Goal: Transaction & Acquisition: Purchase product/service

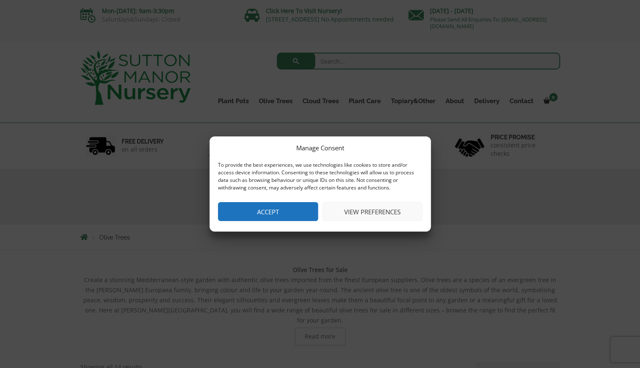
click at [251, 213] on button "Accept" at bounding box center [268, 211] width 100 height 19
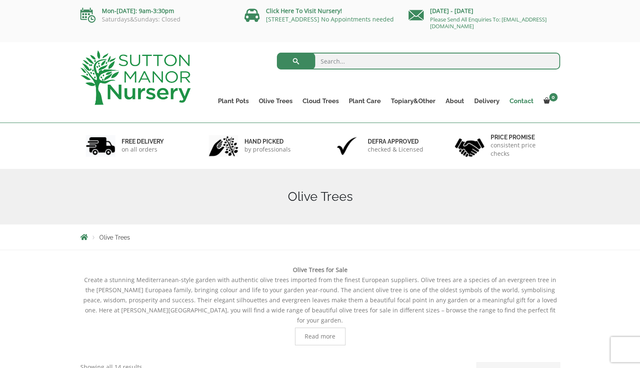
click at [521, 100] on link "Contact" at bounding box center [522, 101] width 34 height 12
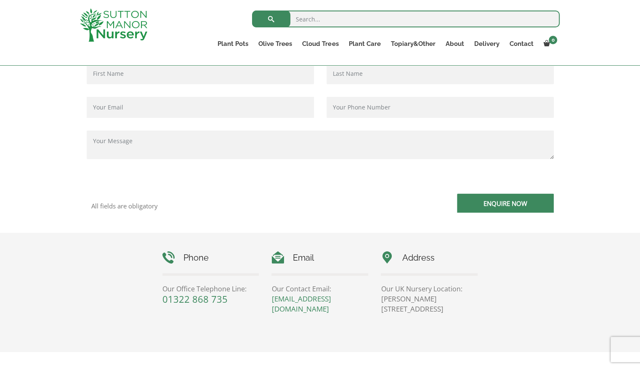
scroll to position [295, 0]
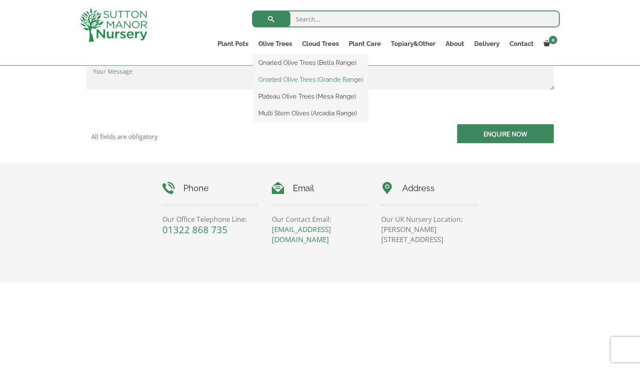
click at [292, 79] on link "Gnarled Olive Trees (Grande Range)" at bounding box center [310, 79] width 115 height 13
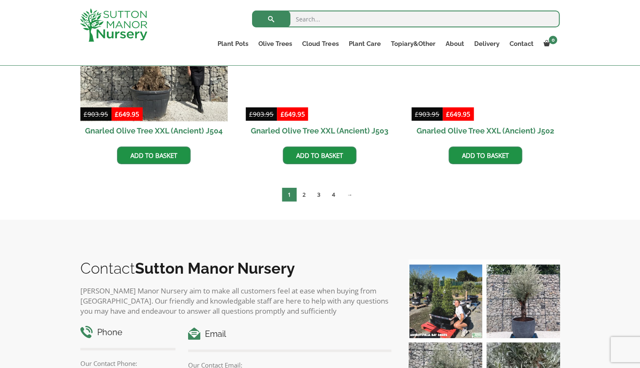
scroll to position [1263, 0]
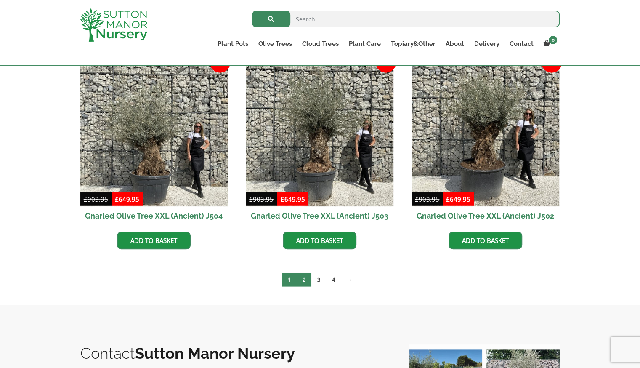
click at [304, 284] on link "2" at bounding box center [304, 280] width 15 height 14
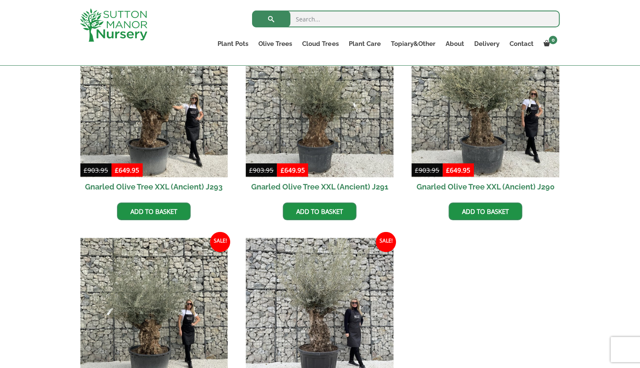
scroll to position [1305, 0]
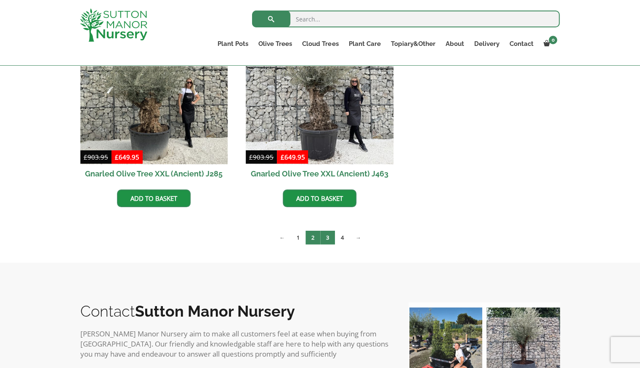
click at [327, 239] on link "3" at bounding box center [327, 238] width 15 height 14
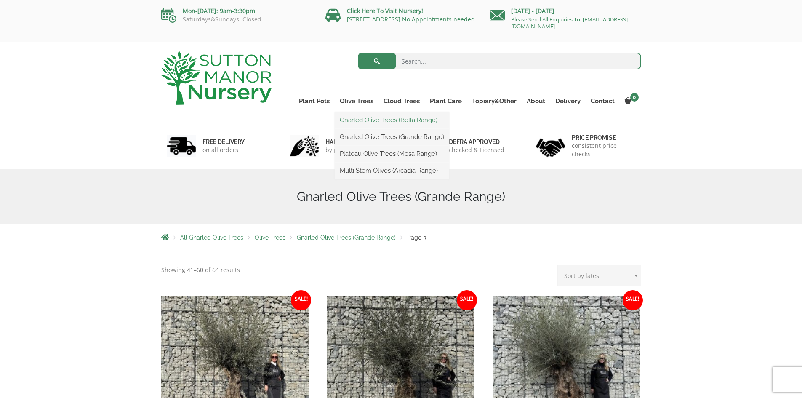
click at [378, 117] on link "Gnarled Olive Trees (Bella Range)" at bounding box center [392, 120] width 115 height 13
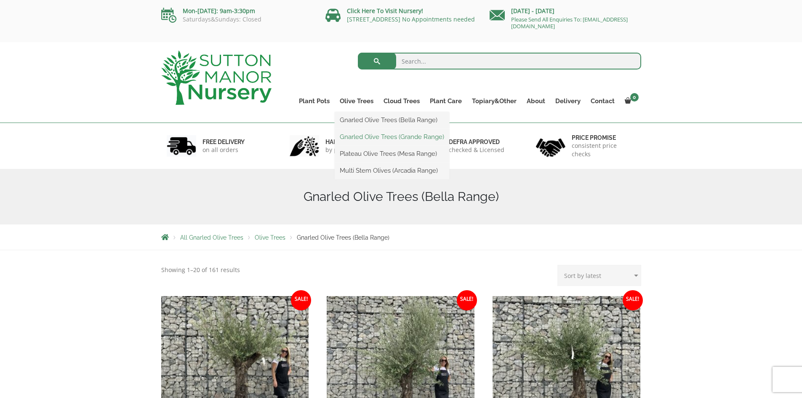
click at [386, 135] on link "Gnarled Olive Trees (Grande Range)" at bounding box center [392, 137] width 115 height 13
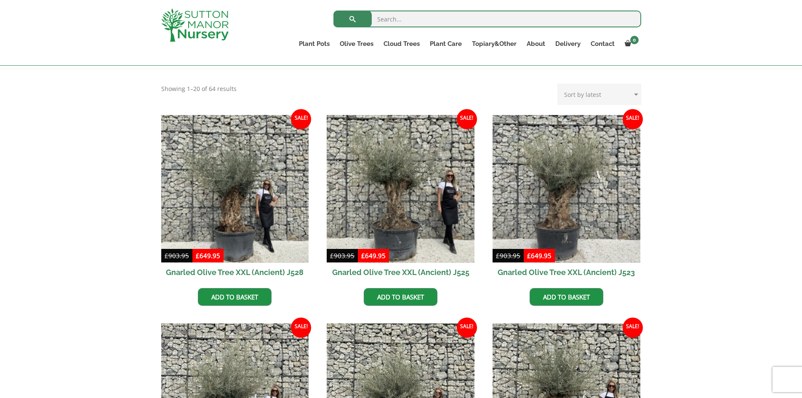
scroll to position [168, 0]
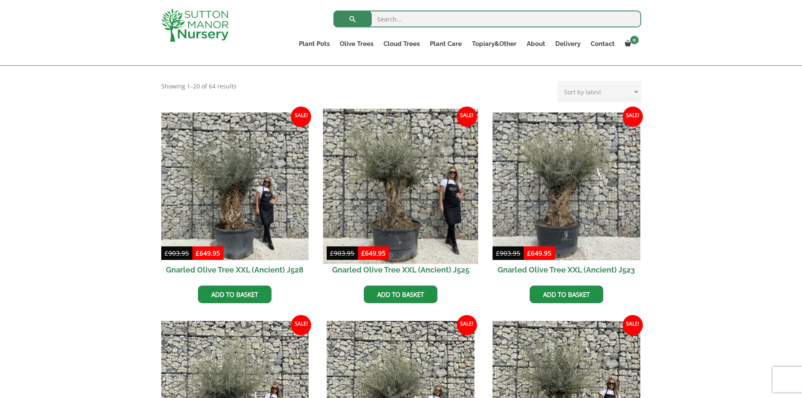
click at [433, 184] on img at bounding box center [400, 186] width 155 height 155
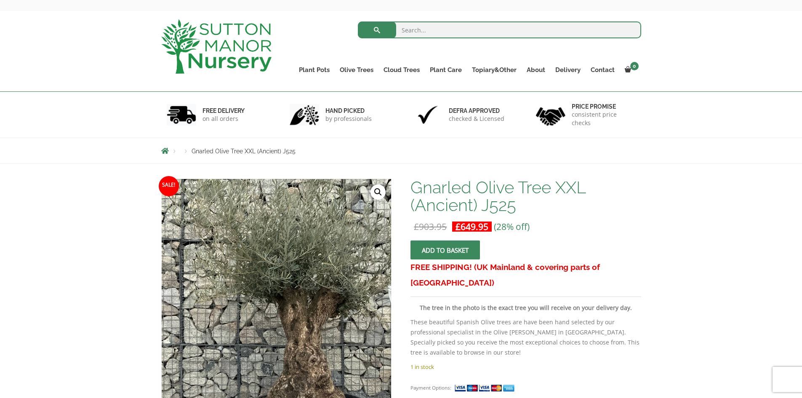
scroll to position [126, 0]
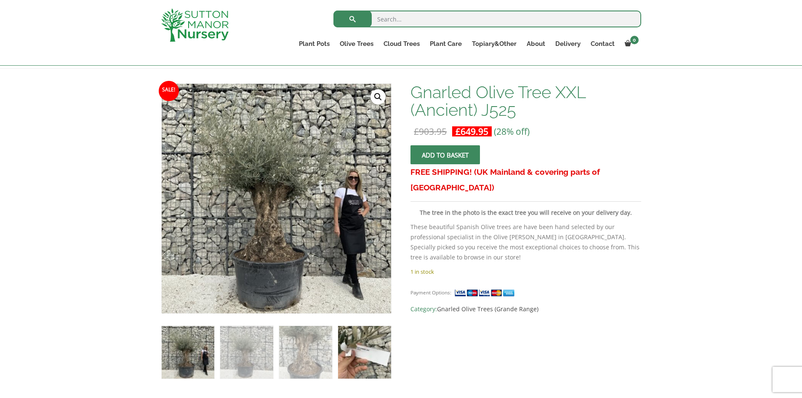
click at [359, 362] on img at bounding box center [364, 352] width 53 height 53
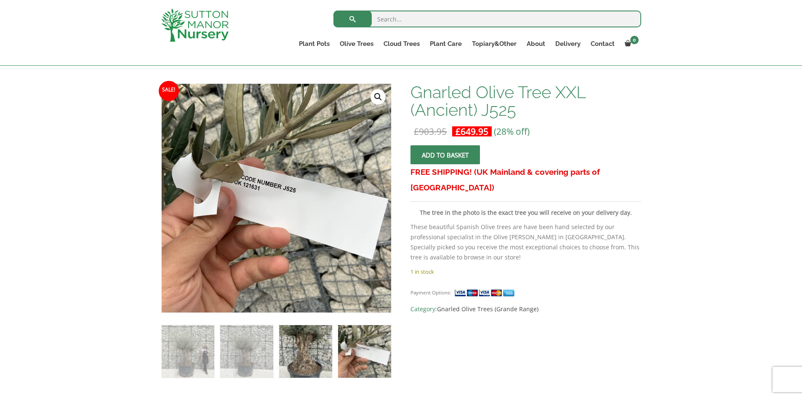
click at [302, 352] on img at bounding box center [305, 351] width 53 height 53
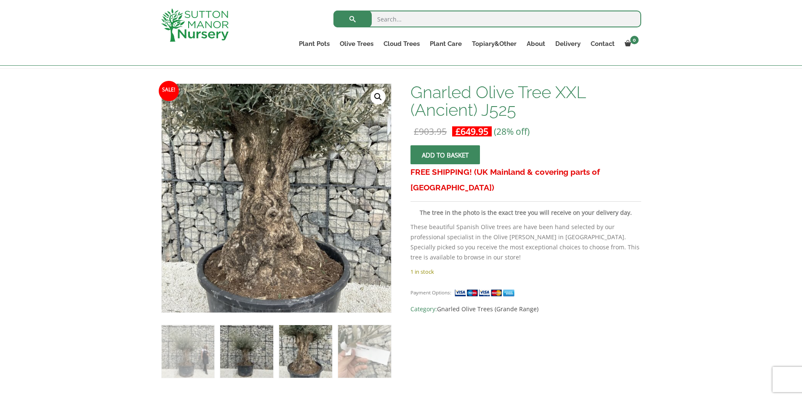
click at [253, 357] on img at bounding box center [246, 351] width 53 height 53
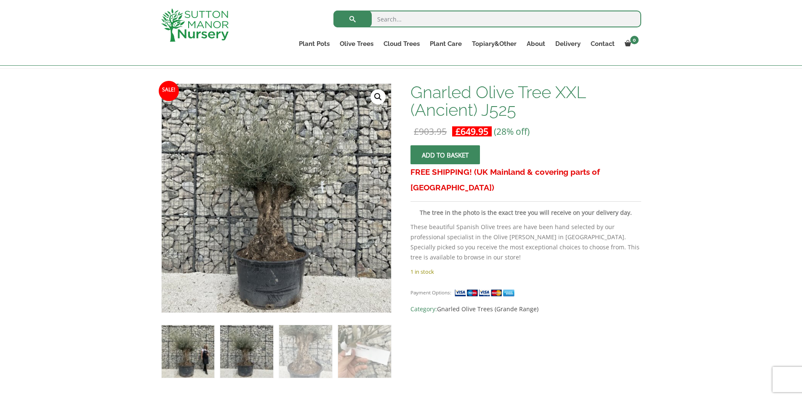
click at [180, 344] on img at bounding box center [188, 351] width 53 height 53
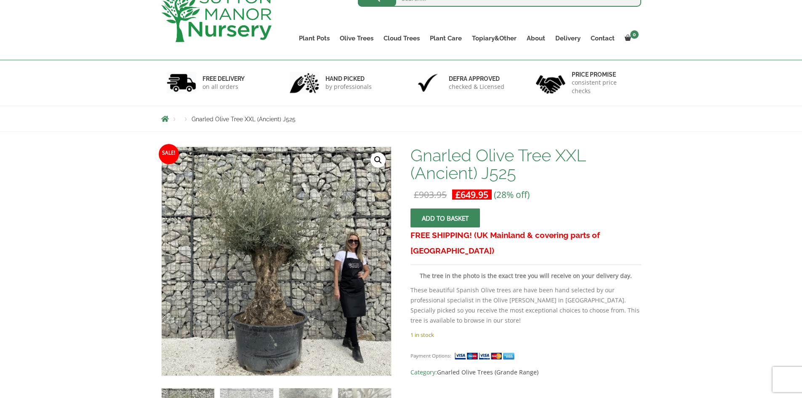
scroll to position [0, 0]
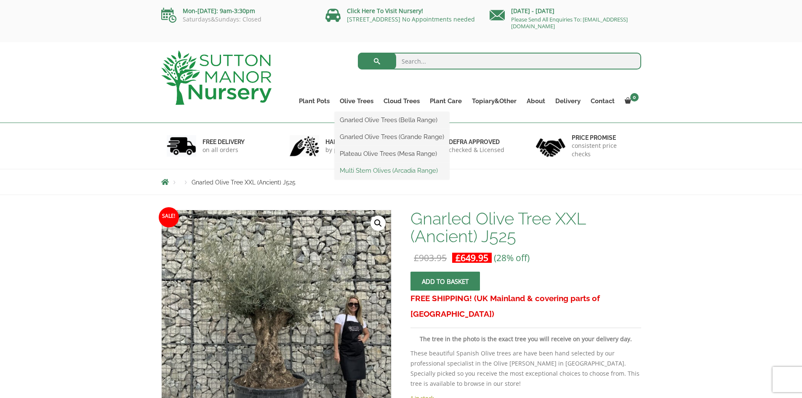
click at [386, 171] on link "Multi Stem Olives (Arcadia Range)" at bounding box center [392, 170] width 115 height 13
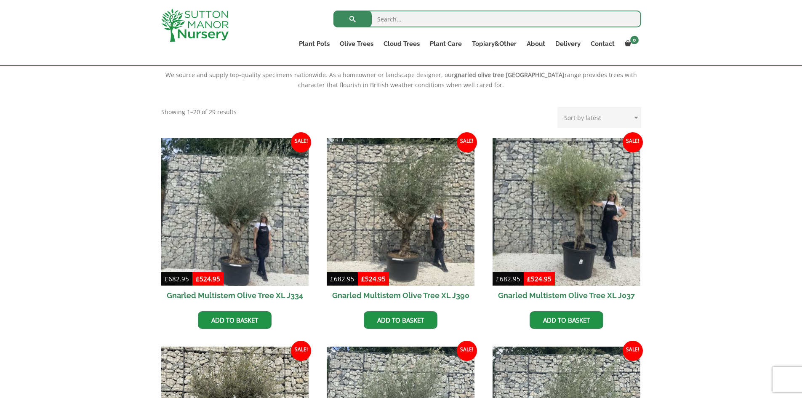
scroll to position [295, 0]
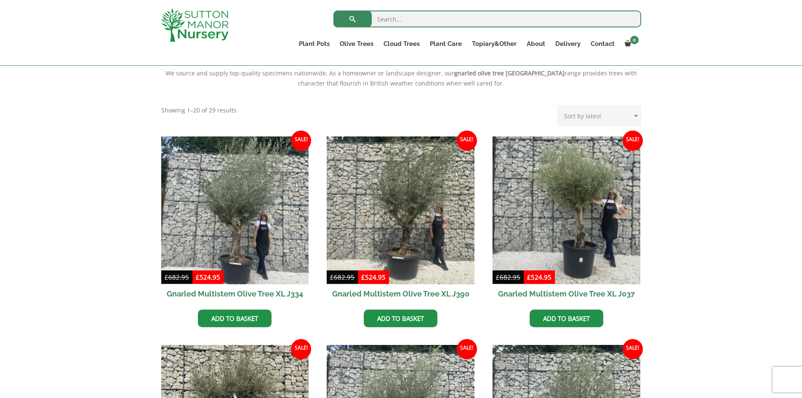
click at [215, 22] on img at bounding box center [194, 24] width 67 height 33
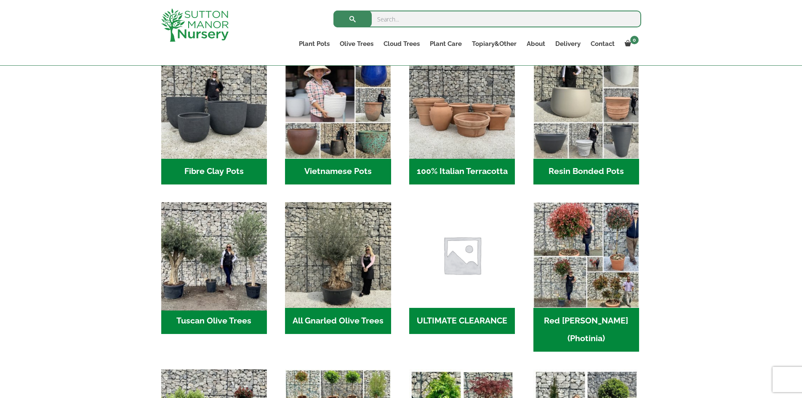
scroll to position [337, 0]
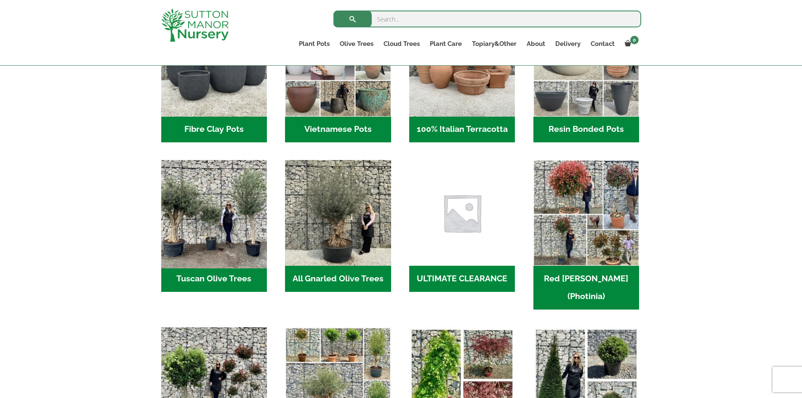
click at [189, 239] on img "Visit product category Tuscan Olive Trees" at bounding box center [213, 212] width 111 height 111
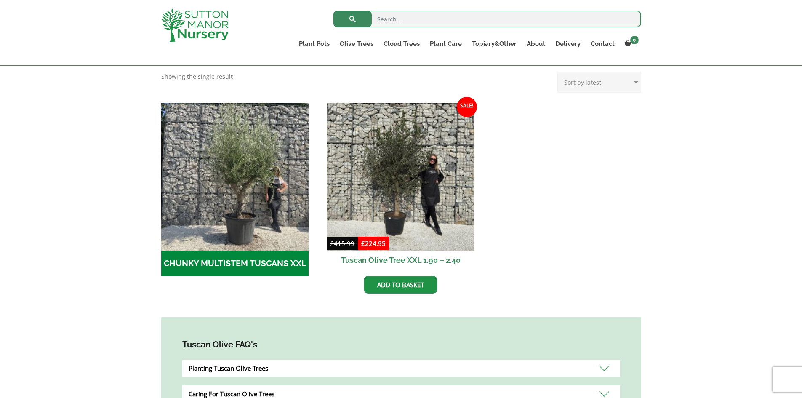
scroll to position [253, 0]
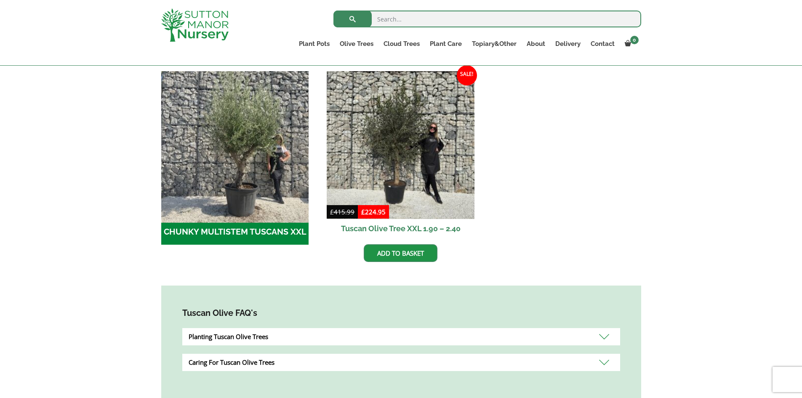
click at [193, 179] on img "Visit product category CHUNKY MULTISTEM TUSCANS XXL" at bounding box center [234, 144] width 155 height 155
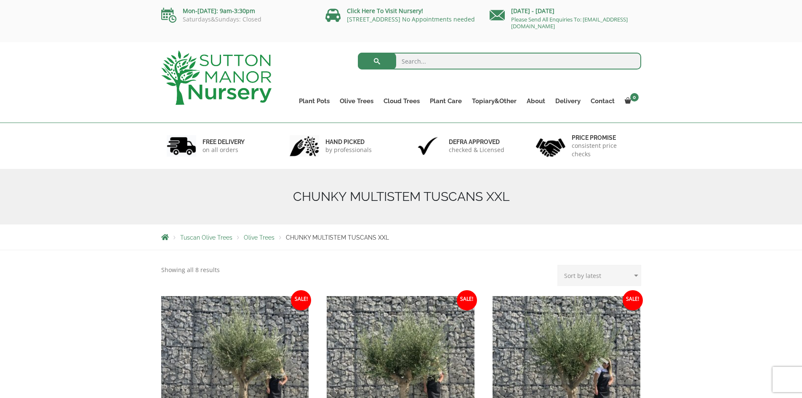
click at [247, 73] on img at bounding box center [216, 78] width 110 height 54
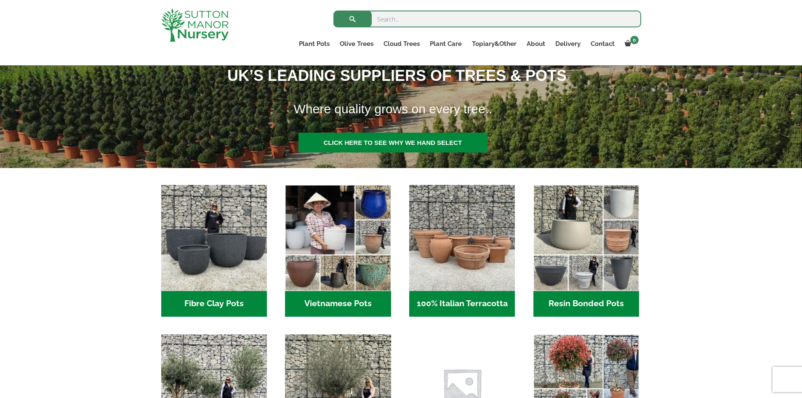
scroll to position [126, 0]
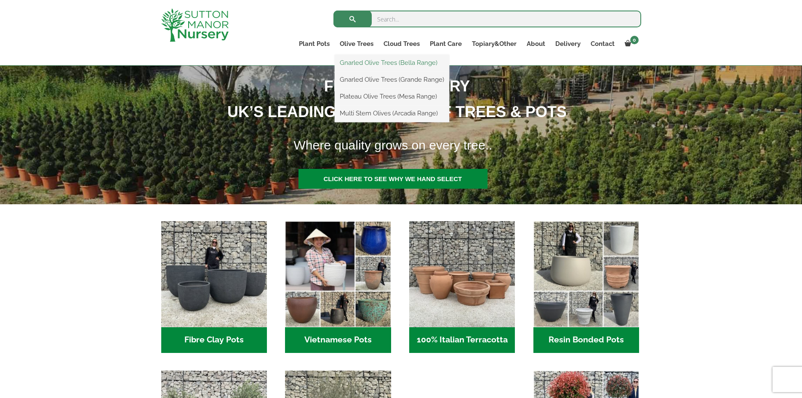
click at [383, 64] on link "Gnarled Olive Trees (Bella Range)" at bounding box center [392, 62] width 115 height 13
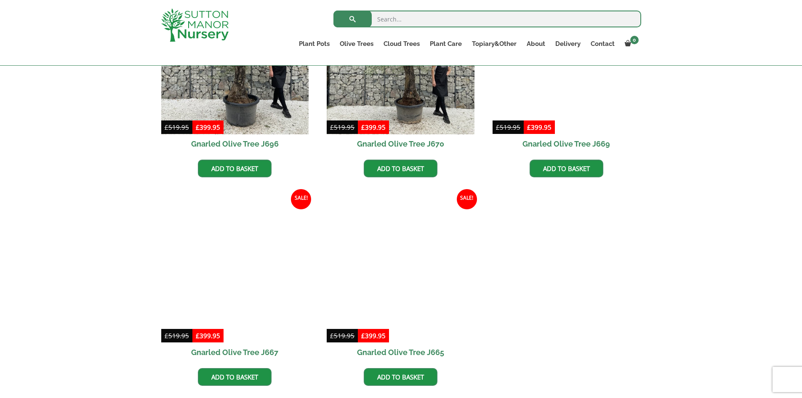
scroll to position [589, 0]
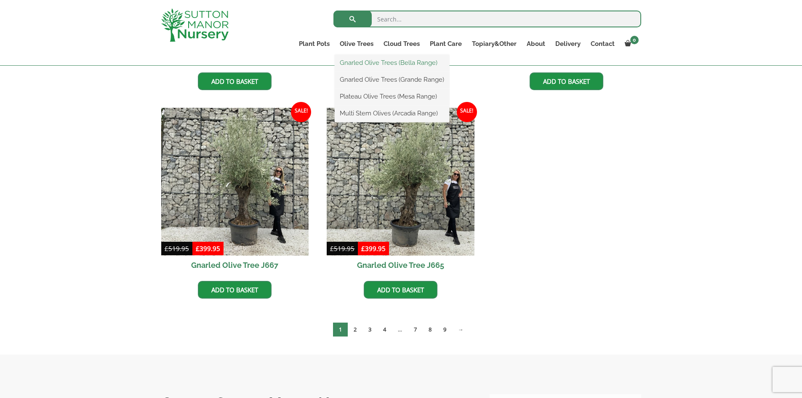
click at [375, 63] on link "Gnarled Olive Trees (Bella Range)" at bounding box center [392, 62] width 115 height 13
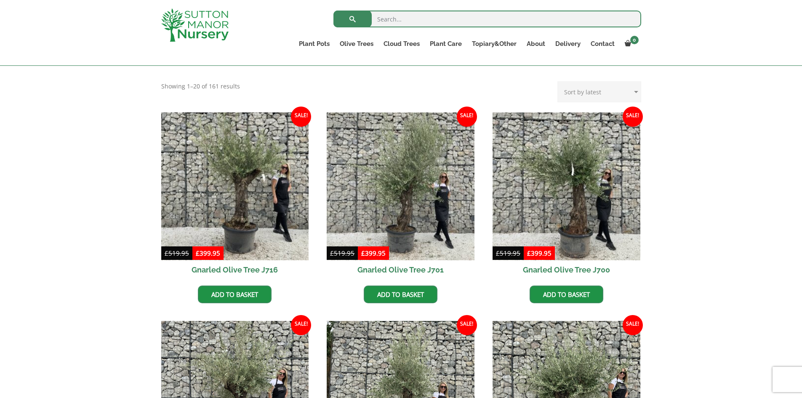
scroll to position [126, 0]
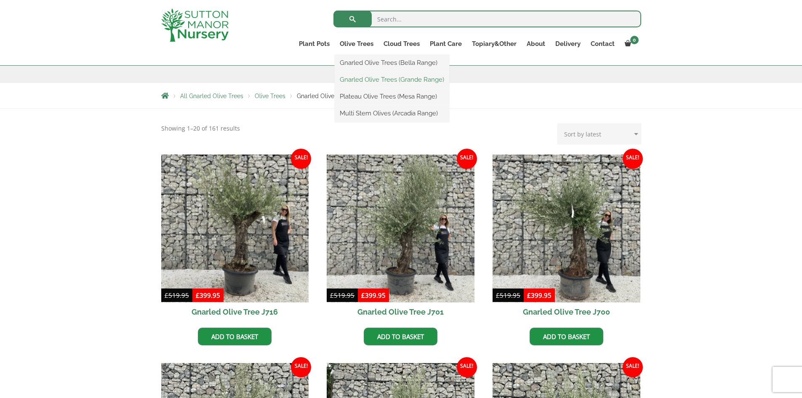
click at [389, 76] on link "Gnarled Olive Trees (Grande Range)" at bounding box center [392, 79] width 115 height 13
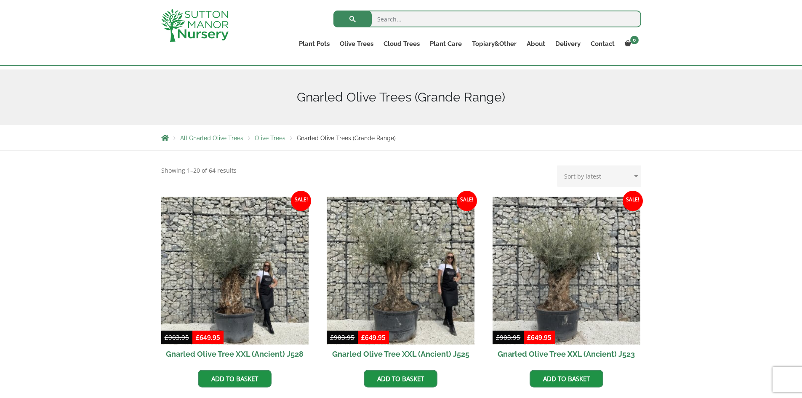
scroll to position [42, 0]
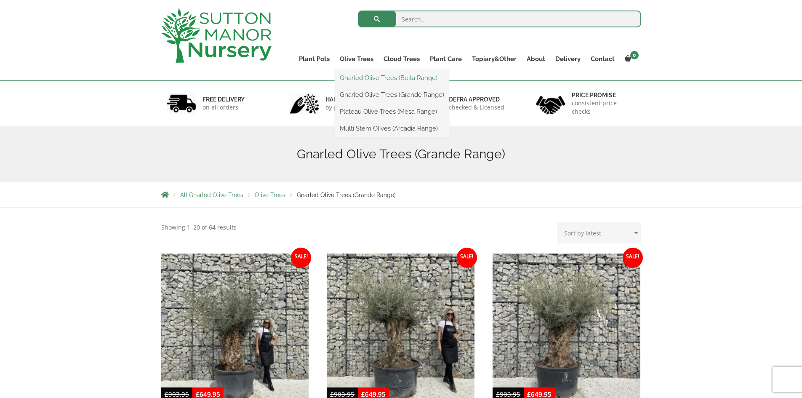
click at [369, 76] on link "Gnarled Olive Trees (Bella Range)" at bounding box center [392, 78] width 115 height 13
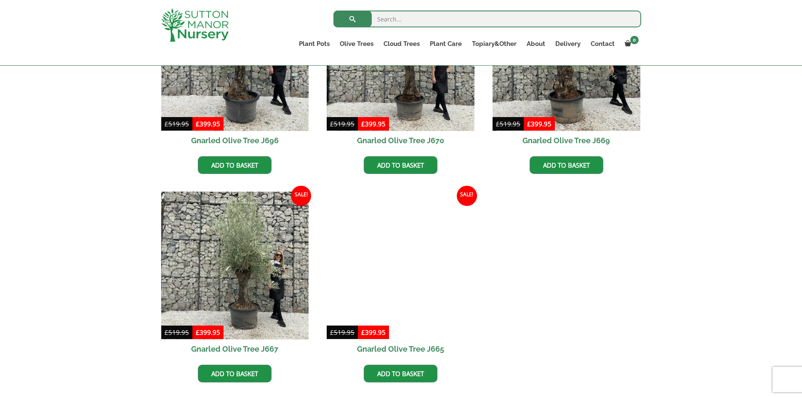
scroll to position [547, 0]
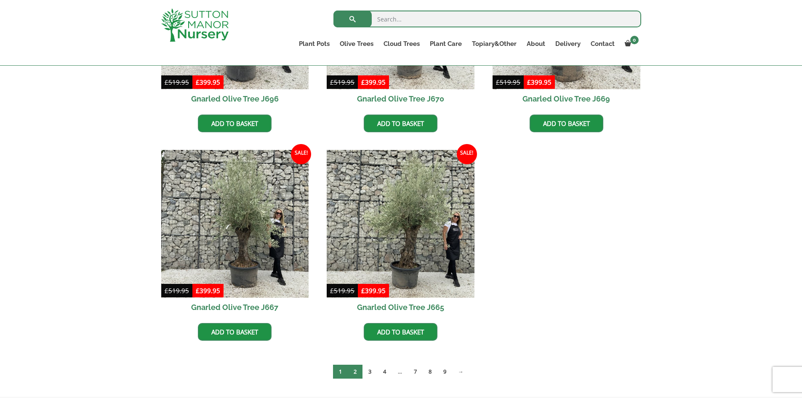
click at [357, 374] on link "2" at bounding box center [355, 372] width 15 height 14
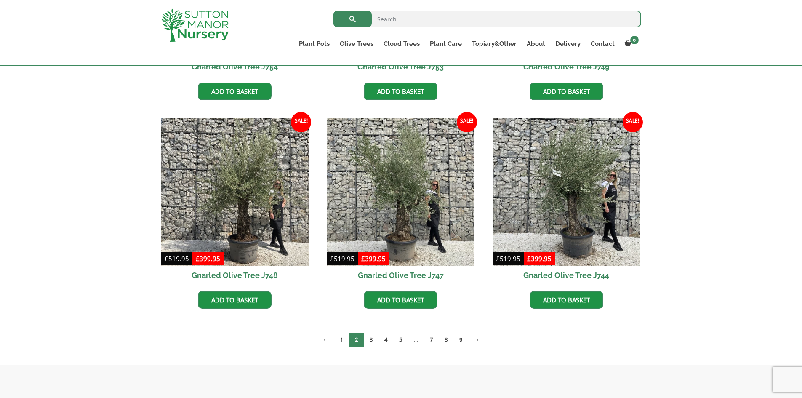
scroll to position [589, 0]
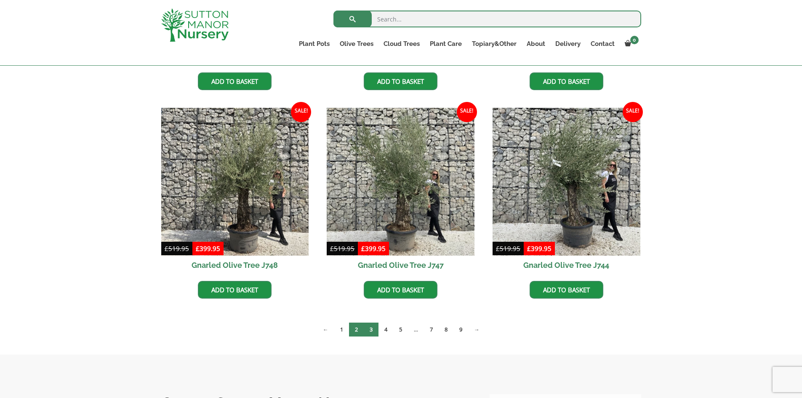
click at [373, 333] on link "3" at bounding box center [371, 329] width 15 height 14
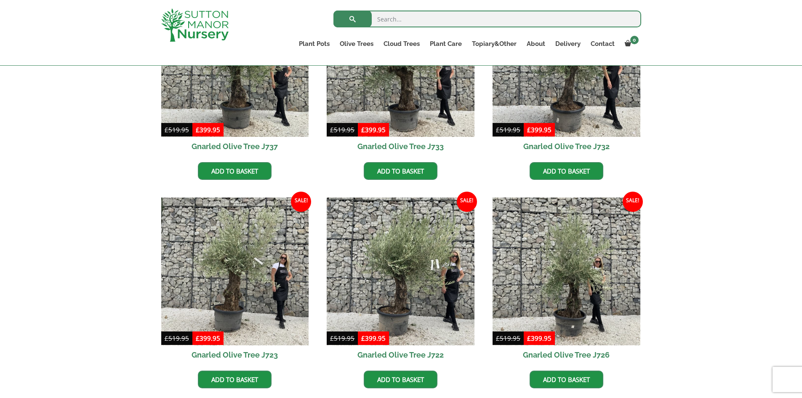
scroll to position [632, 0]
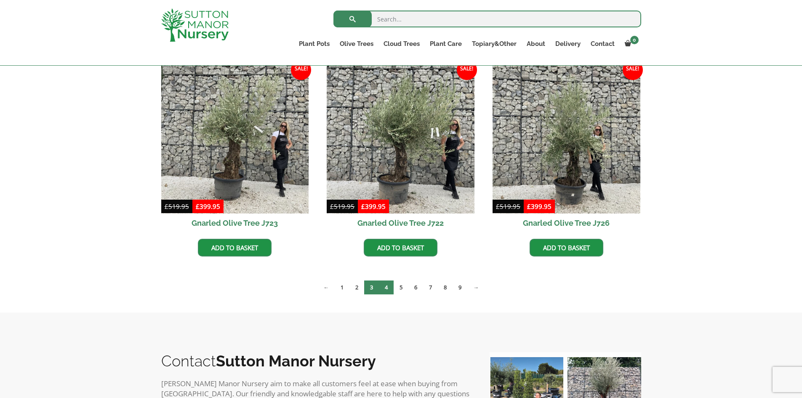
click at [386, 288] on link "4" at bounding box center [386, 287] width 15 height 14
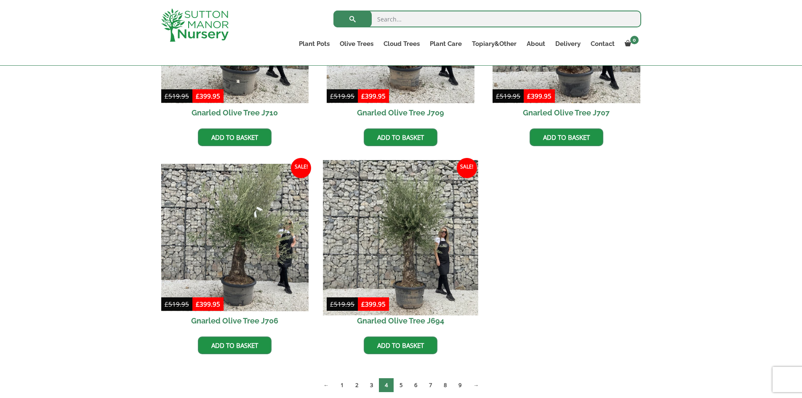
scroll to position [758, 0]
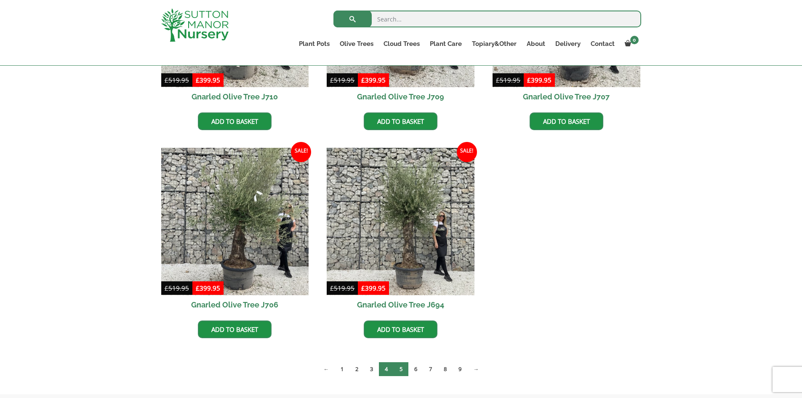
click at [397, 370] on link "5" at bounding box center [401, 369] width 15 height 14
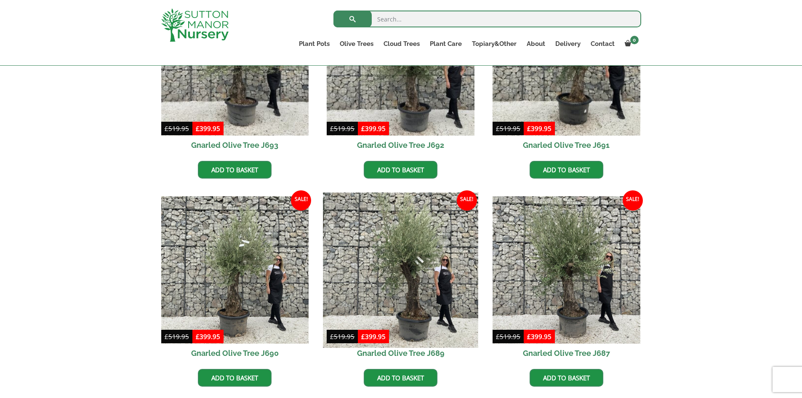
scroll to position [295, 0]
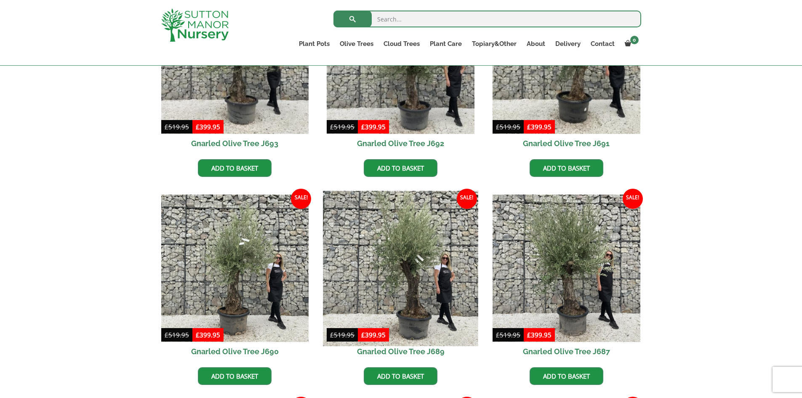
click at [429, 262] on img at bounding box center [400, 268] width 155 height 155
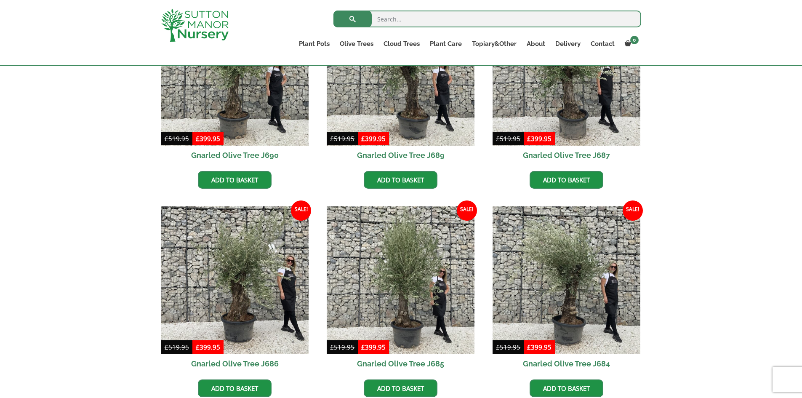
scroll to position [505, 0]
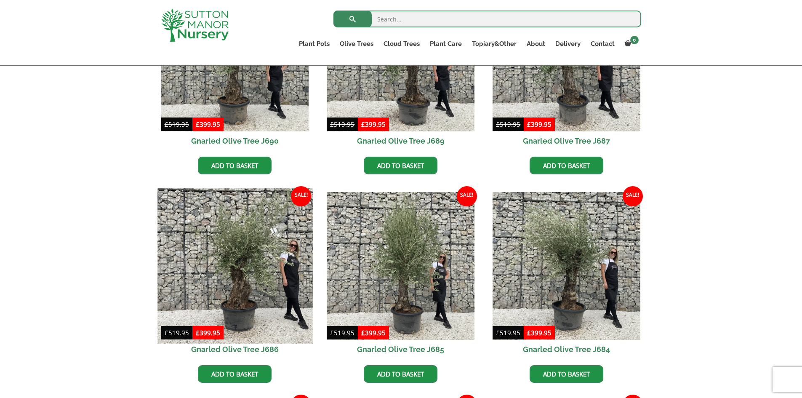
click at [267, 266] on img at bounding box center [234, 265] width 155 height 155
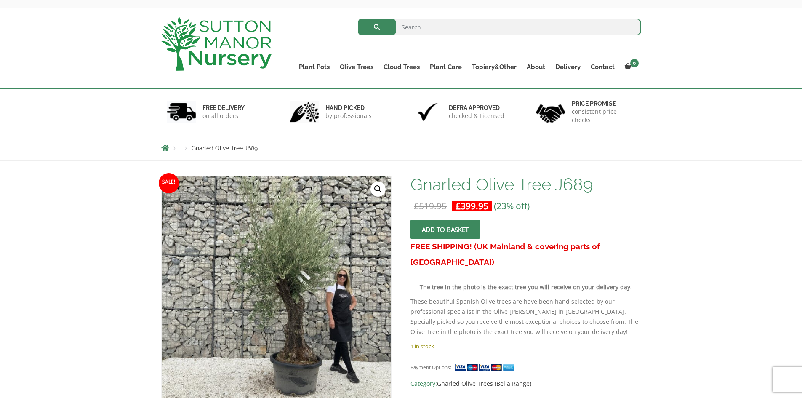
scroll to position [126, 0]
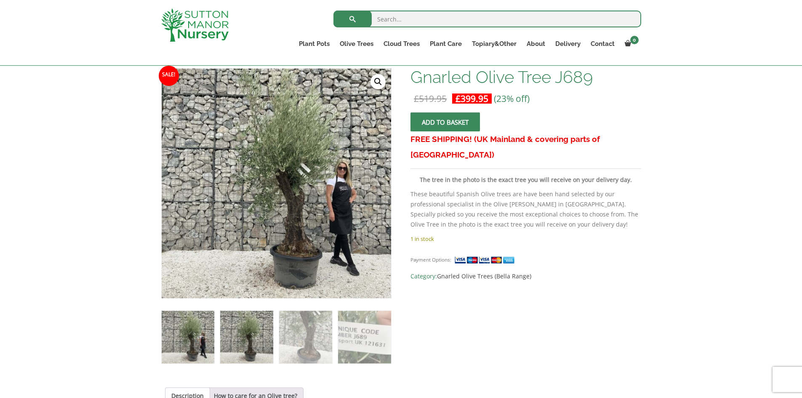
click at [249, 336] on img at bounding box center [246, 337] width 53 height 53
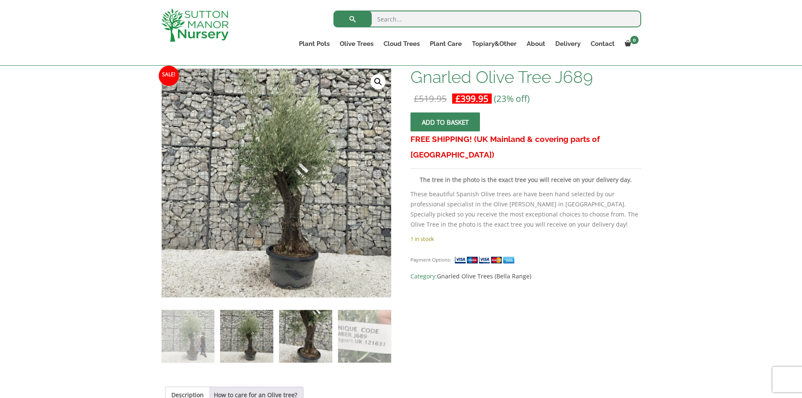
click at [297, 336] on img at bounding box center [305, 336] width 53 height 53
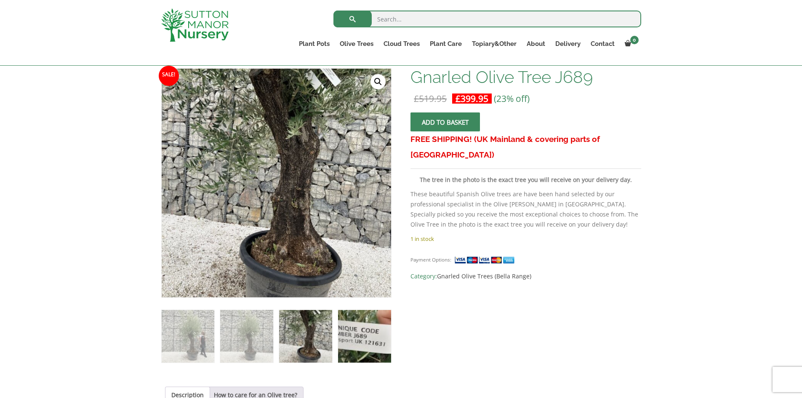
click at [354, 345] on img at bounding box center [364, 336] width 53 height 53
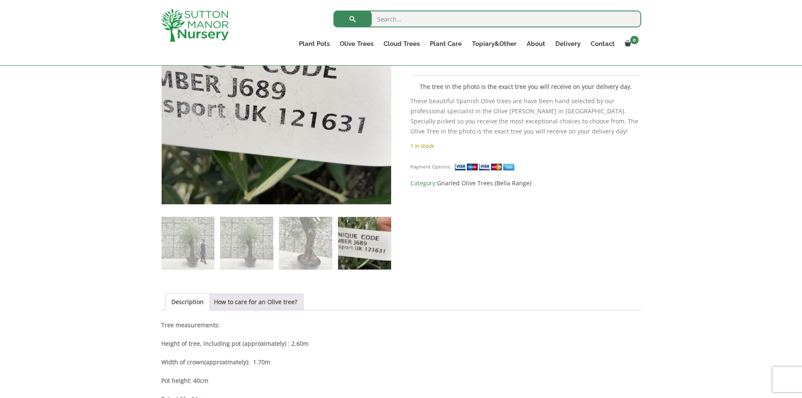
scroll to position [168, 0]
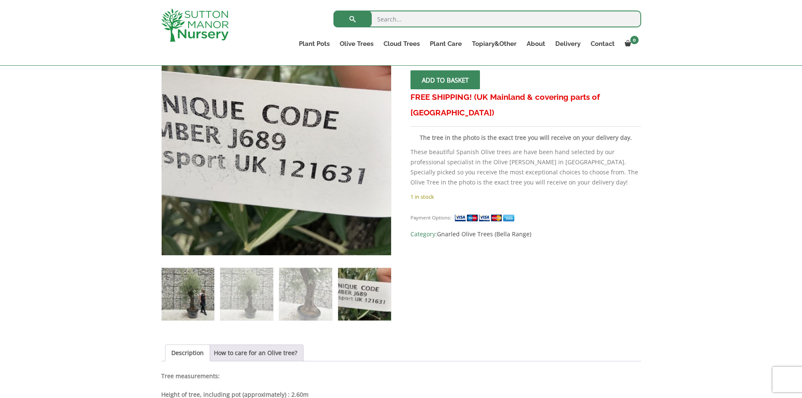
click at [182, 293] on img at bounding box center [188, 294] width 53 height 53
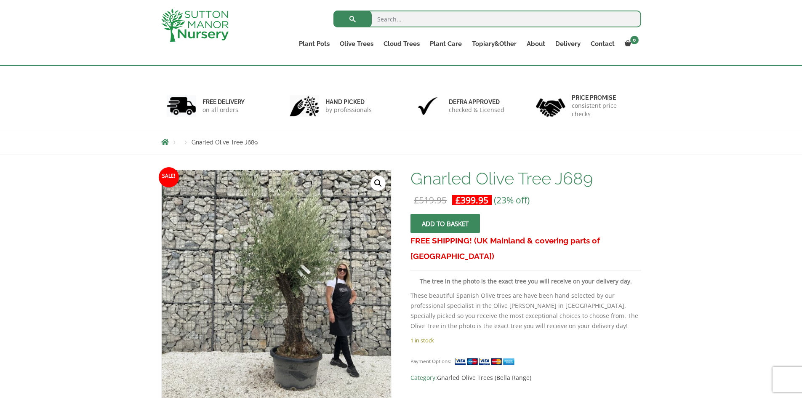
scroll to position [0, 0]
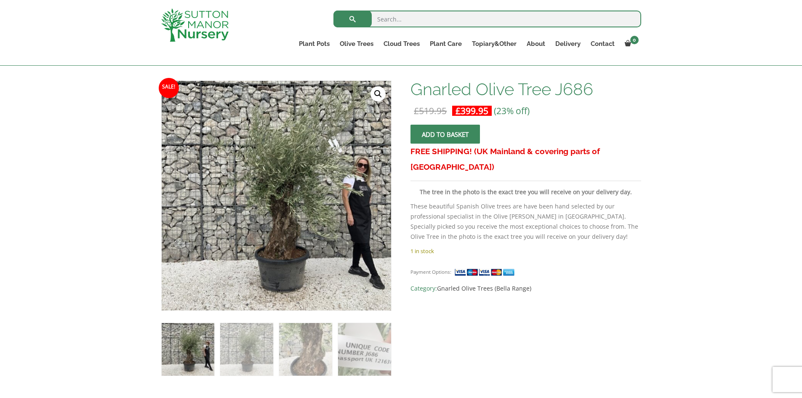
scroll to position [126, 0]
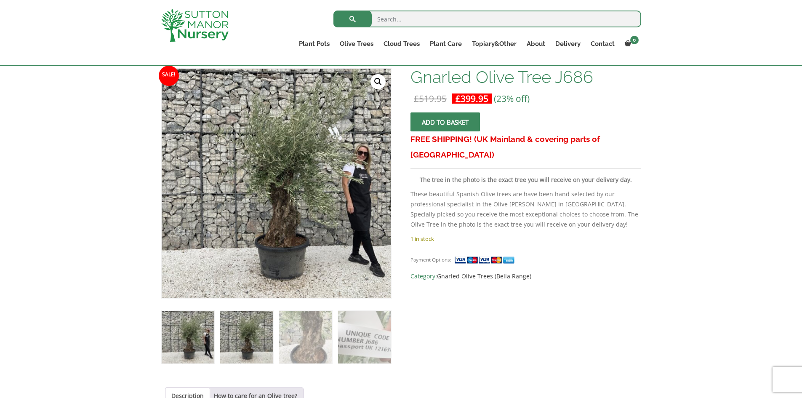
click at [244, 328] on img at bounding box center [246, 337] width 53 height 53
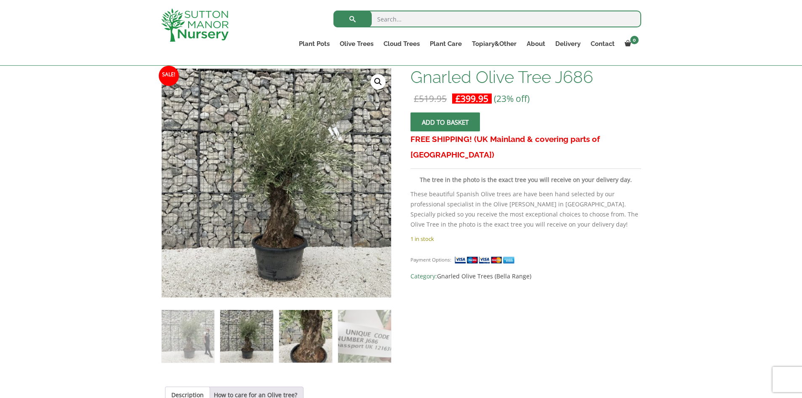
click at [293, 338] on img at bounding box center [305, 336] width 53 height 53
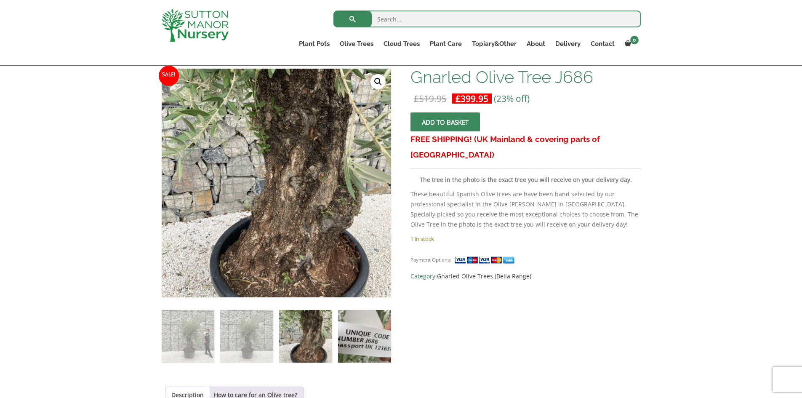
click at [350, 335] on img at bounding box center [364, 336] width 53 height 53
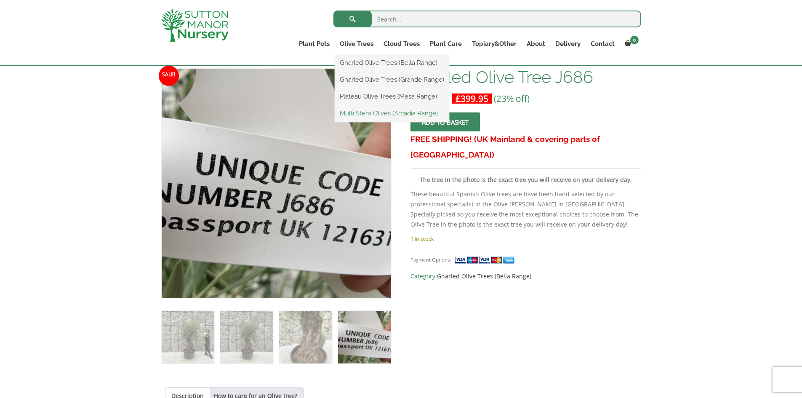
click at [413, 110] on link "Multi Stem Olives (Arcadia Range)" at bounding box center [392, 113] width 115 height 13
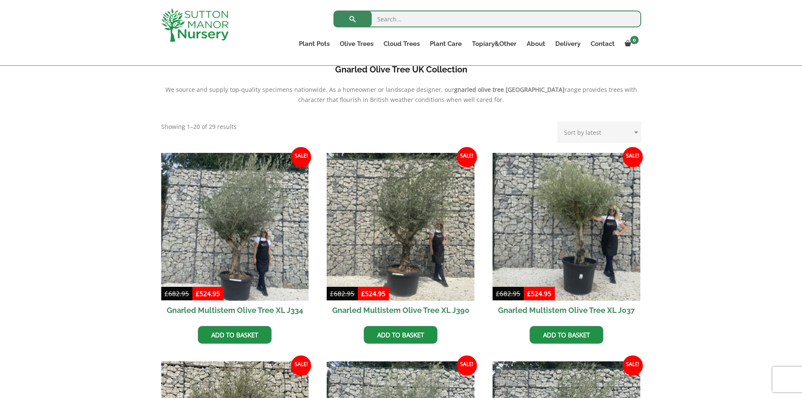
scroll to position [295, 0]
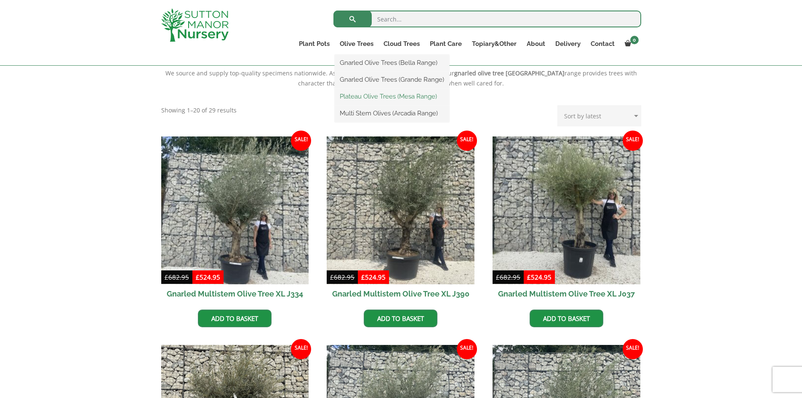
click at [380, 92] on link "Plateau Olive Trees (Mesa Range)" at bounding box center [392, 96] width 115 height 13
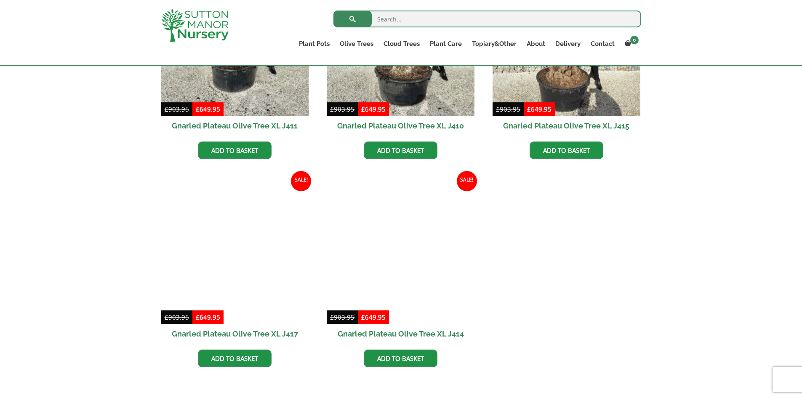
scroll to position [463, 0]
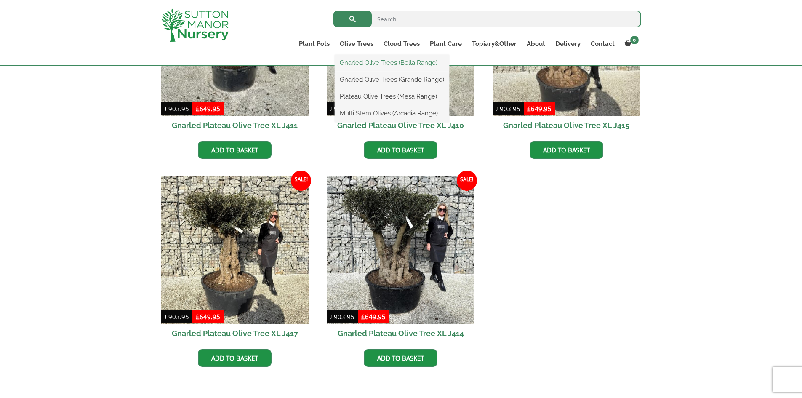
click at [375, 64] on link "Gnarled Olive Trees (Bella Range)" at bounding box center [392, 62] width 115 height 13
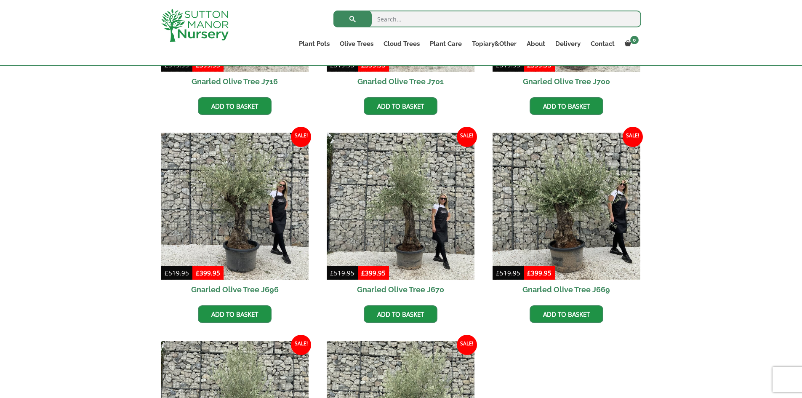
scroll to position [379, 0]
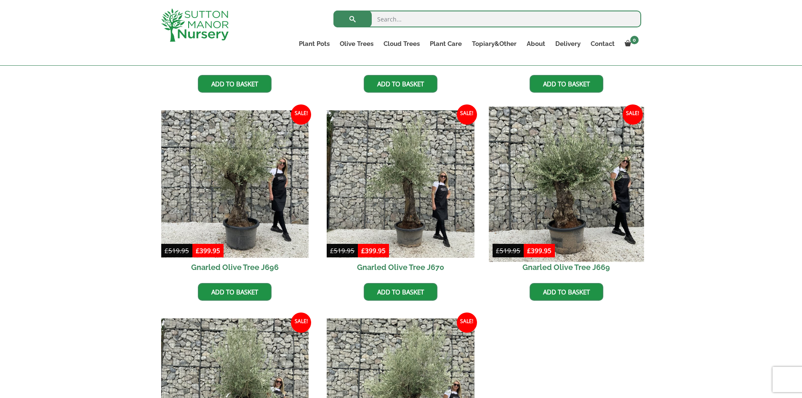
click at [613, 204] on img at bounding box center [566, 184] width 155 height 155
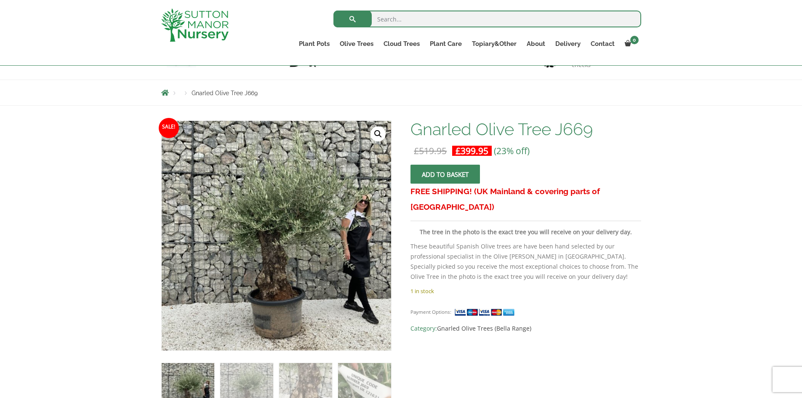
scroll to position [168, 0]
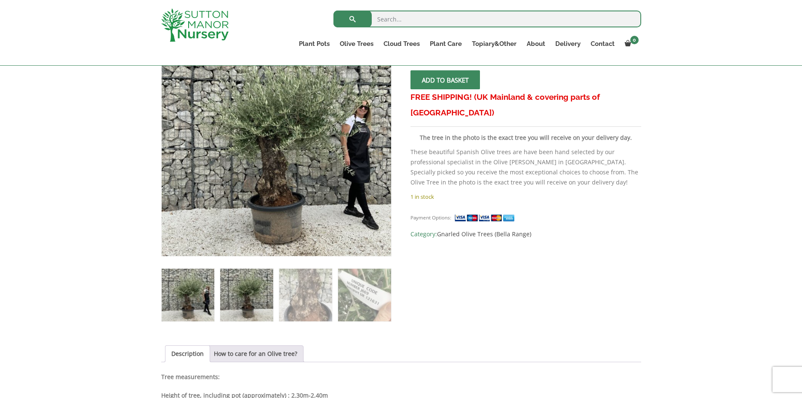
click at [244, 296] on img at bounding box center [246, 295] width 53 height 53
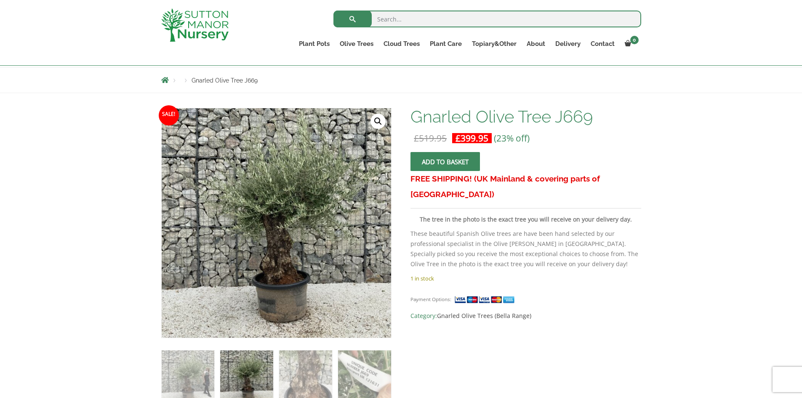
scroll to position [84, 0]
